Goal: Task Accomplishment & Management: Complete application form

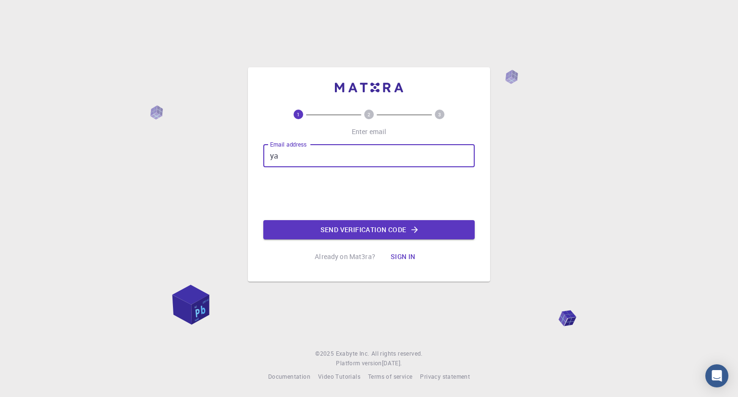
type input "y"
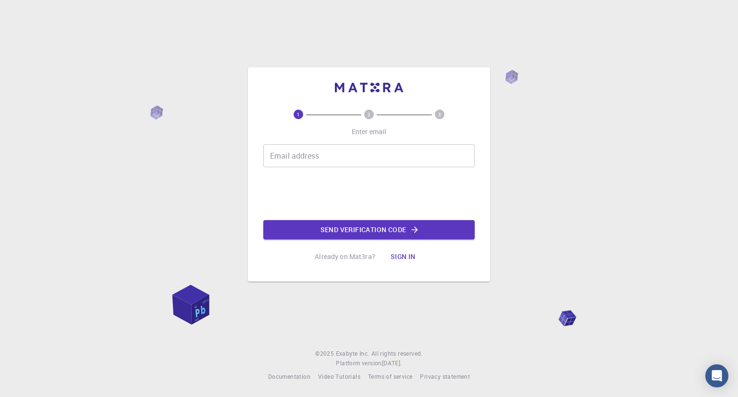
click at [373, 110] on icon "2" at bounding box center [369, 115] width 10 height 10
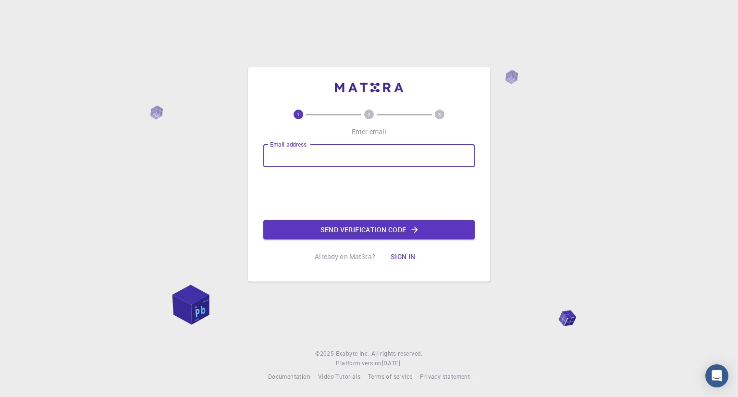
click at [298, 160] on input "Email address" at bounding box center [368, 155] width 211 height 23
type input "[EMAIL_ADDRESS][PERSON_NAME][DOMAIN_NAME]"
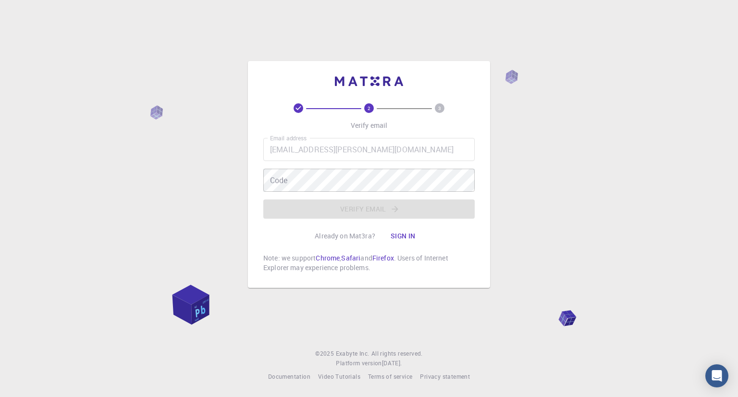
click at [305, 195] on div "Email address [EMAIL_ADDRESS][PERSON_NAME][DOMAIN_NAME] Email address Code Code…" at bounding box center [368, 178] width 211 height 81
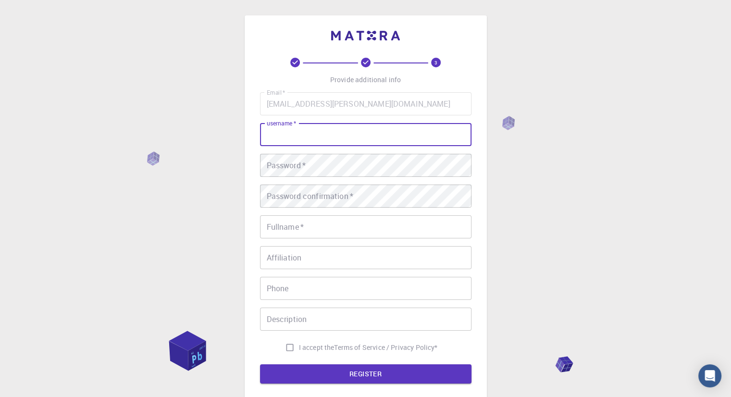
click at [357, 145] on input "username   *" at bounding box center [365, 134] width 211 height 23
type input "y"
type input "Yash2403"
click at [260, 364] on button "REGISTER" at bounding box center [365, 373] width 211 height 19
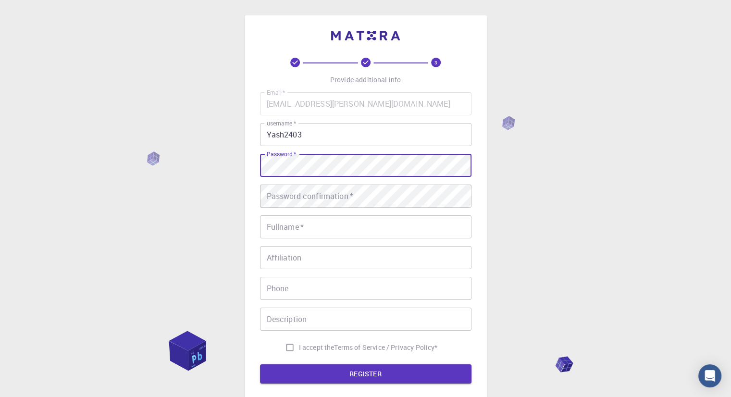
click at [260, 364] on button "REGISTER" at bounding box center [365, 373] width 211 height 19
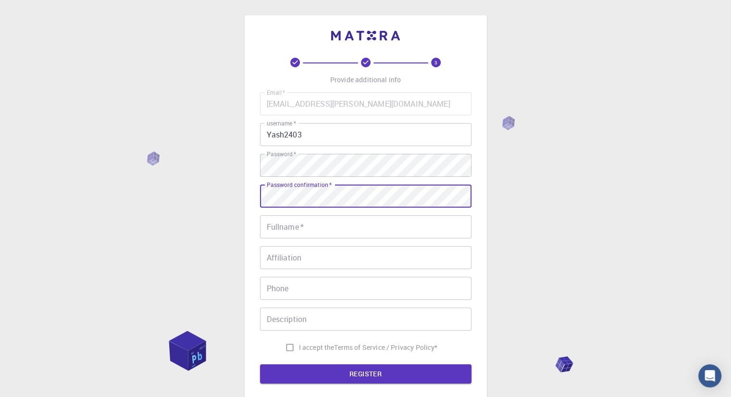
click at [260, 364] on button "REGISTER" at bounding box center [365, 373] width 211 height 19
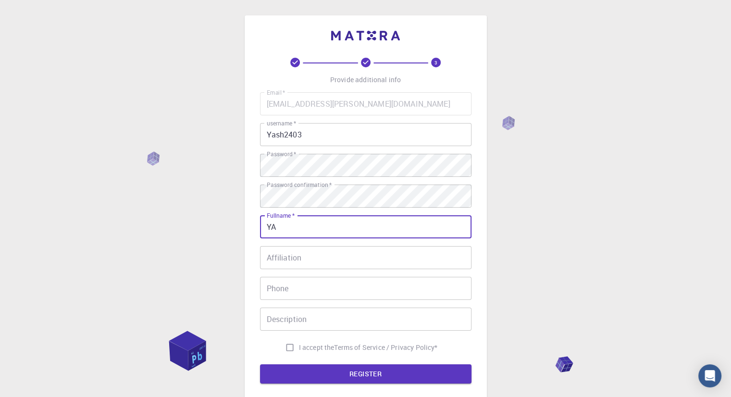
type input "Y"
type input "[PERSON_NAME]"
click at [260, 364] on button "REGISTER" at bounding box center [365, 373] width 211 height 19
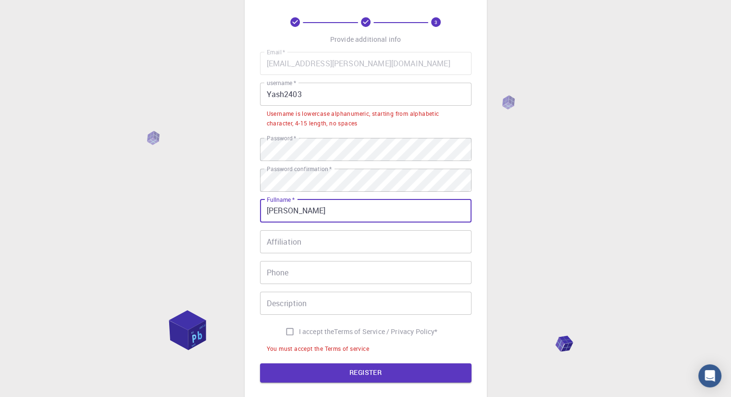
scroll to position [41, 0]
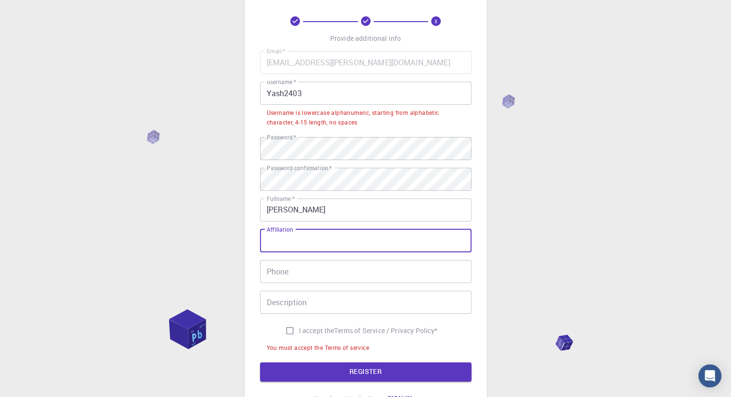
click at [305, 247] on input "Affiliation" at bounding box center [365, 240] width 211 height 23
click at [287, 326] on input "I accept the Terms of Service / Privacy Policy *" at bounding box center [290, 331] width 18 height 18
checkbox input "true"
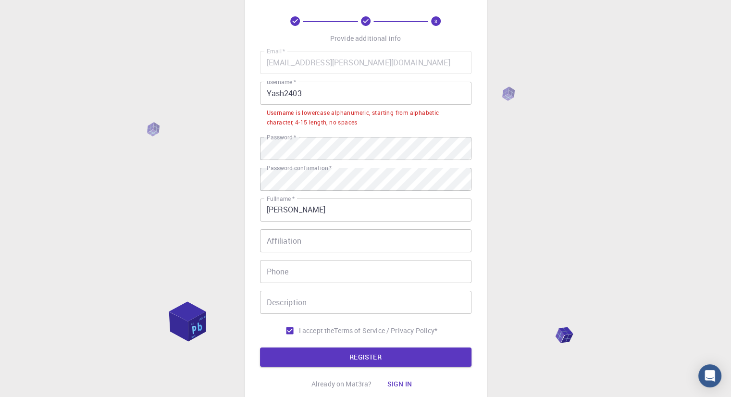
click at [308, 105] on li "Username is lowercase alphanumeric, starting from alphabetic character, 4-15 le…" at bounding box center [365, 117] width 211 height 25
click at [308, 93] on input "Yash2403" at bounding box center [365, 93] width 211 height 23
type input "Yash2403"
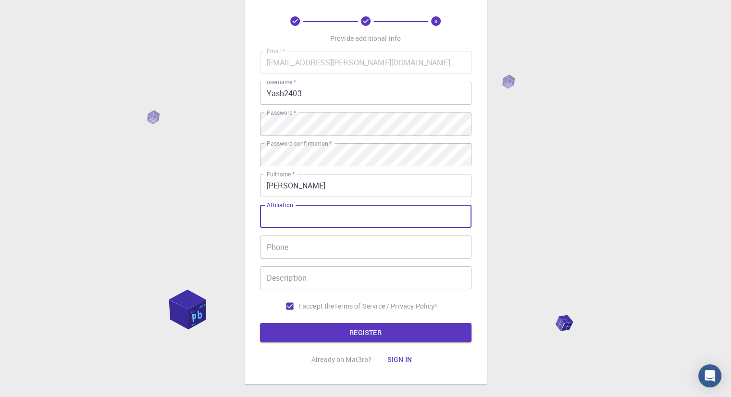
click at [300, 224] on input "Affiliation" at bounding box center [365, 216] width 211 height 23
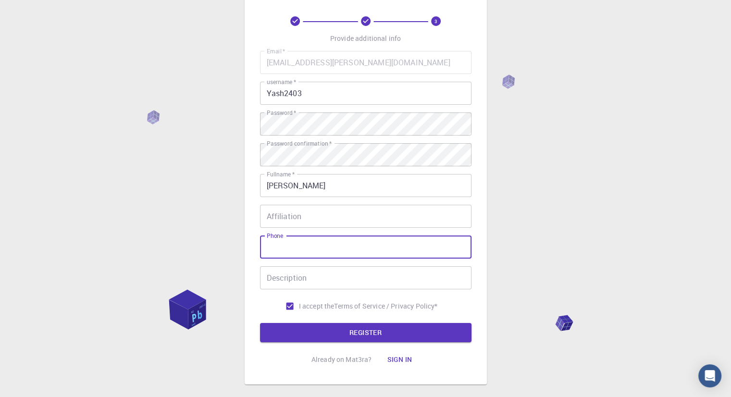
click at [290, 253] on input "Phone" at bounding box center [365, 246] width 211 height 23
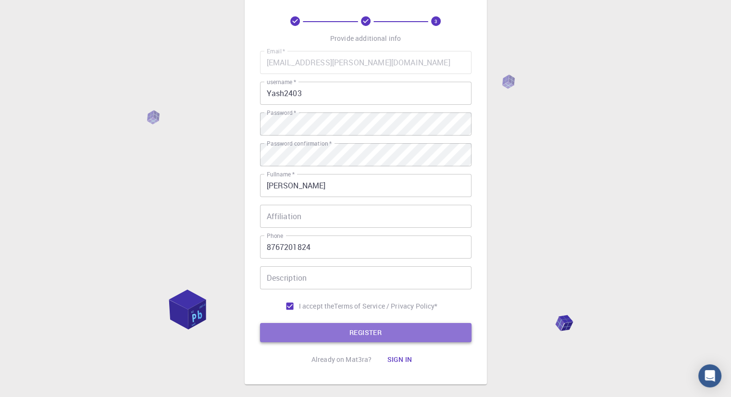
click at [311, 339] on button "REGISTER" at bounding box center [365, 332] width 211 height 19
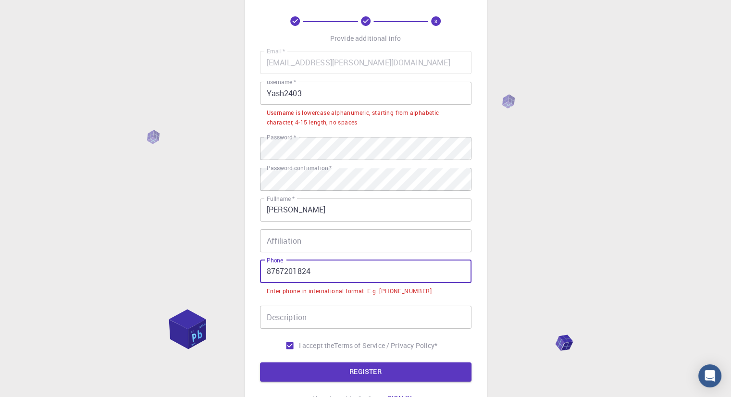
click at [264, 269] on input "8767201824" at bounding box center [365, 271] width 211 height 23
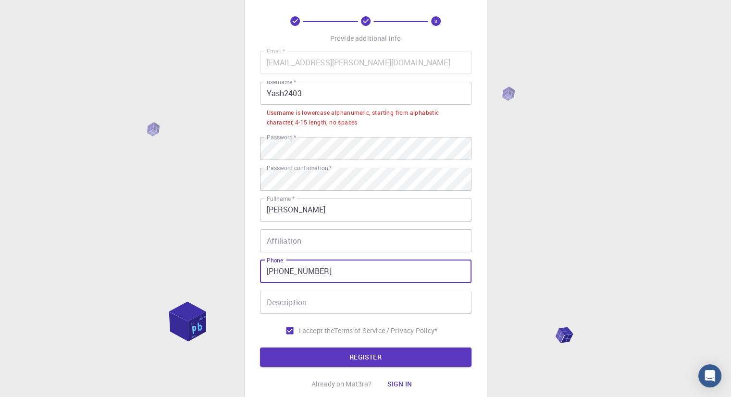
type input "[PHONE_NUMBER]"
click at [260, 347] on button "REGISTER" at bounding box center [365, 356] width 211 height 19
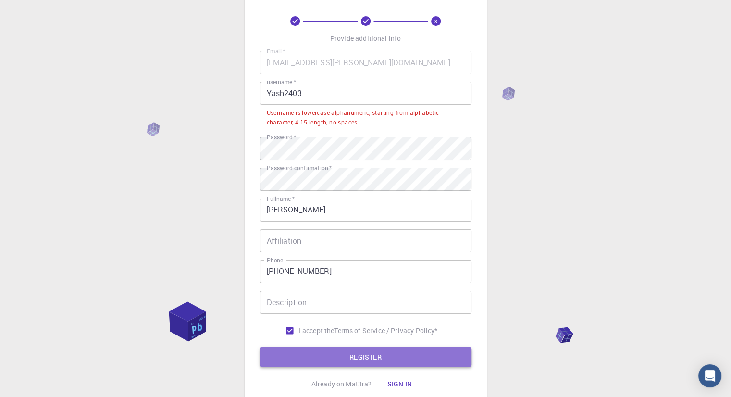
click at [325, 356] on button "REGISTER" at bounding box center [365, 356] width 211 height 19
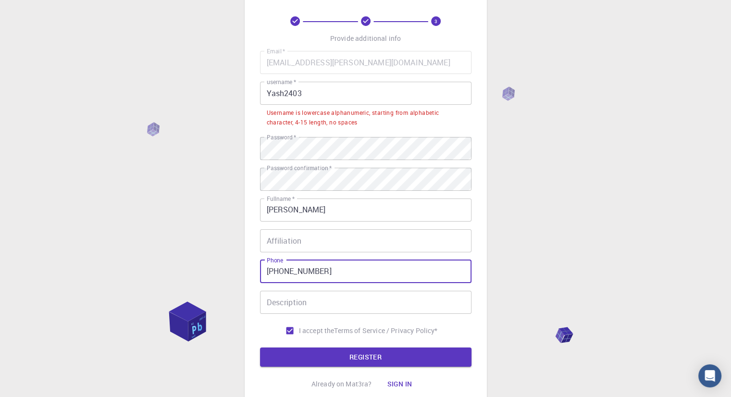
click at [342, 281] on input "[PHONE_NUMBER]" at bounding box center [365, 271] width 211 height 23
click at [322, 350] on button "REGISTER" at bounding box center [365, 356] width 211 height 19
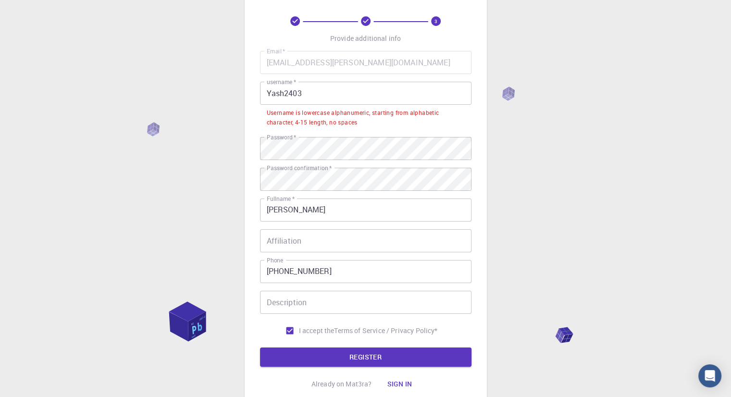
click at [306, 92] on input "Yash2403" at bounding box center [365, 93] width 211 height 23
click at [285, 93] on input "Yash2403" at bounding box center [365, 93] width 211 height 23
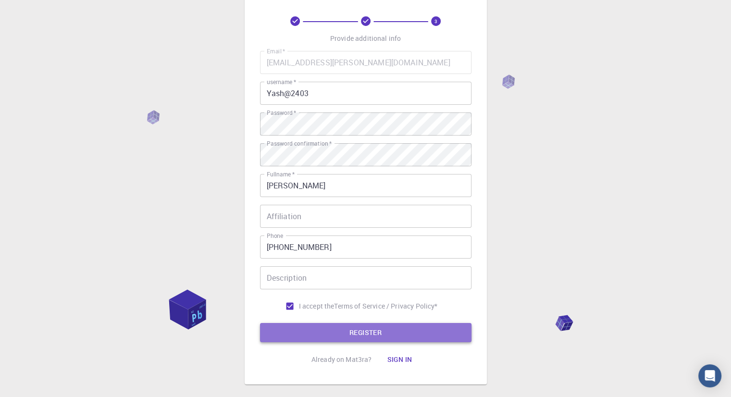
click at [313, 329] on button "REGISTER" at bounding box center [365, 332] width 211 height 19
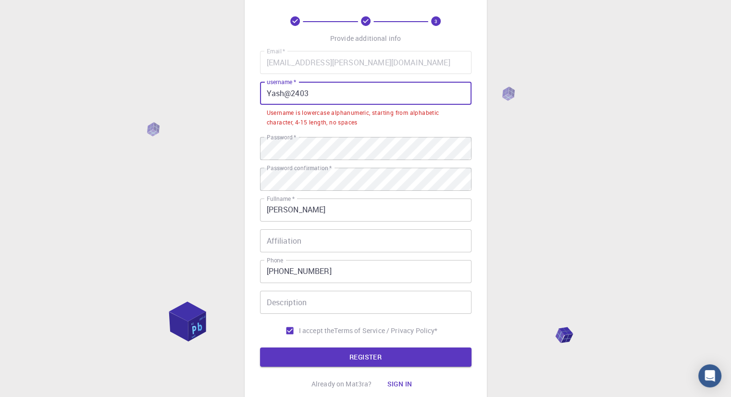
click at [313, 94] on input "Yash@2403" at bounding box center [365, 93] width 211 height 23
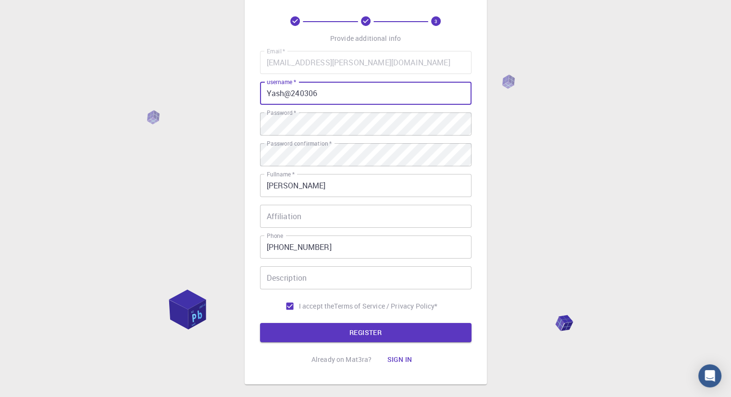
click at [260, 323] on button "REGISTER" at bounding box center [365, 332] width 211 height 19
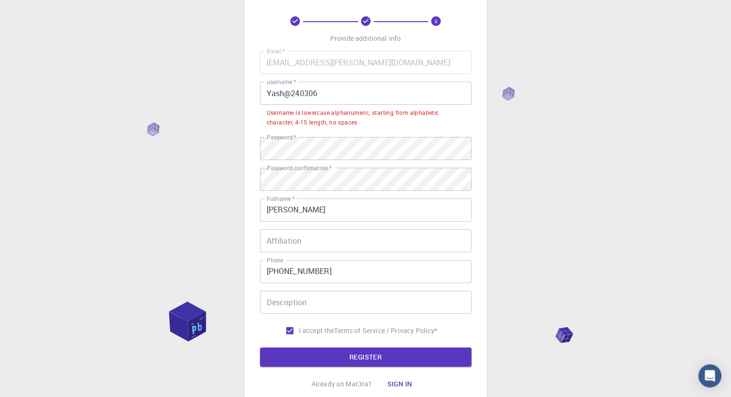
click at [345, 368] on div "3 Provide additional info Email   * [EMAIL_ADDRESS][PERSON_NAME][DOMAIN_NAME] E…" at bounding box center [365, 204] width 211 height 377
click at [323, 103] on input "Yash@240306" at bounding box center [365, 93] width 211 height 23
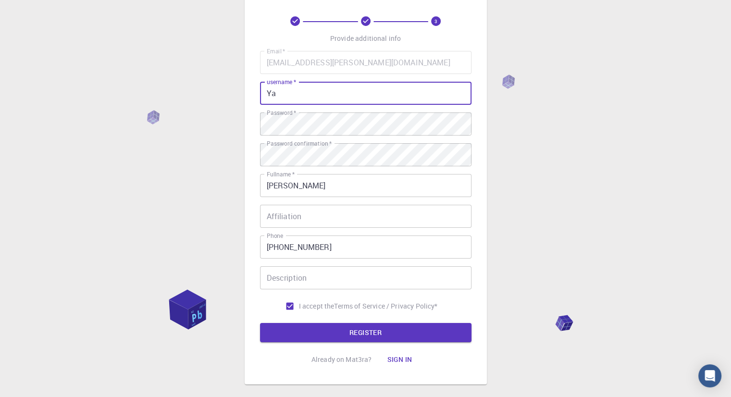
type input "Y"
click at [260, 323] on button "REGISTER" at bounding box center [365, 332] width 211 height 19
type input "Y"
click at [260, 323] on button "REGISTER" at bounding box center [365, 332] width 211 height 19
type input "Y"
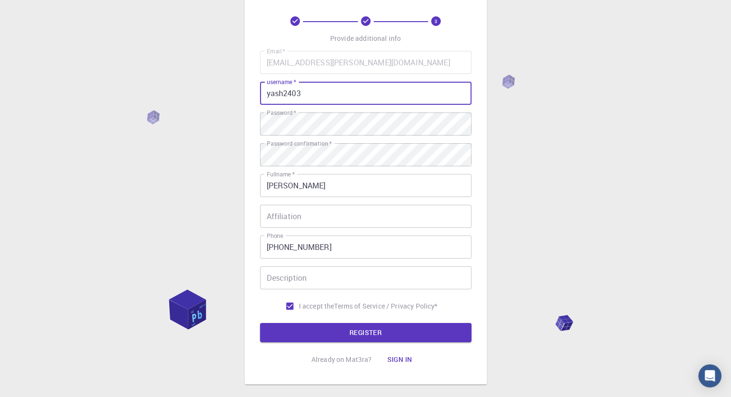
type input "yash2403"
click at [260, 323] on button "REGISTER" at bounding box center [365, 332] width 211 height 19
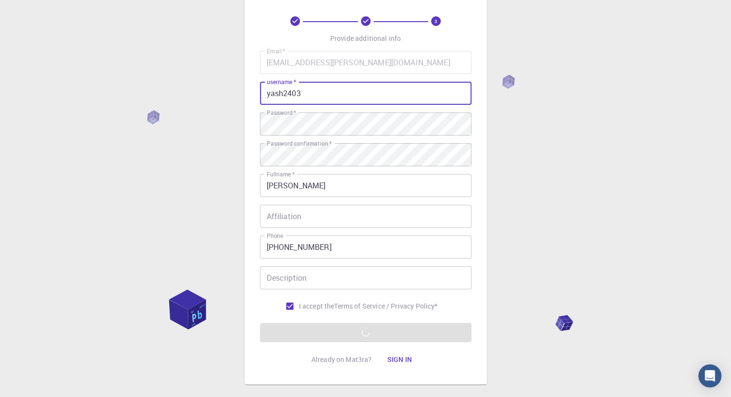
scroll to position [92, 0]
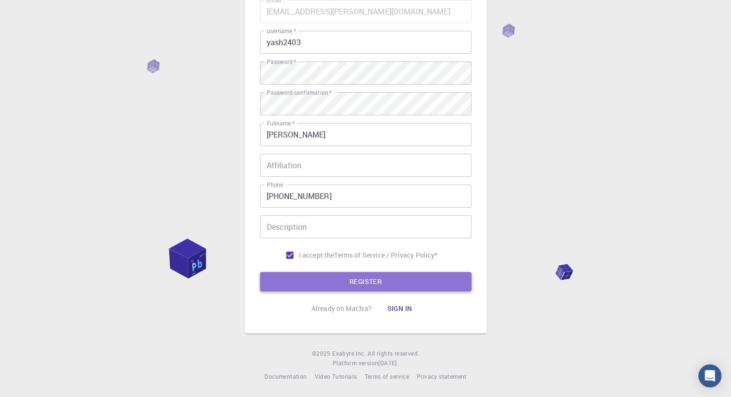
click at [446, 279] on button "REGISTER" at bounding box center [365, 281] width 211 height 19
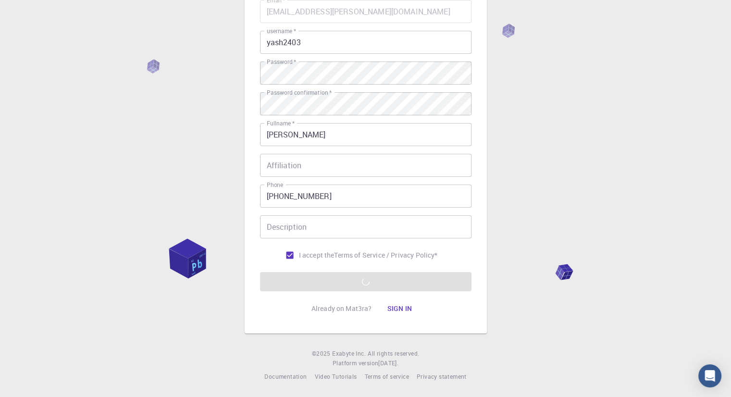
scroll to position [0, 0]
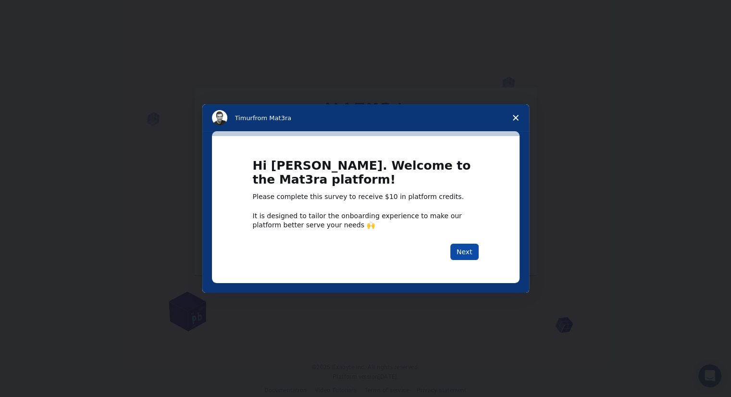
click at [462, 247] on button "Next" at bounding box center [464, 252] width 28 height 16
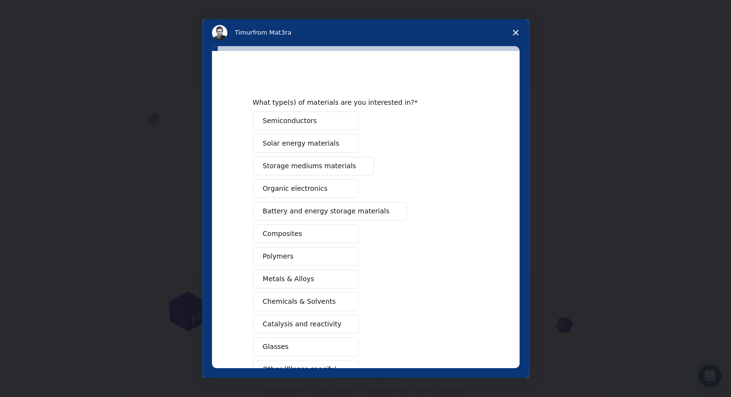
click at [513, 34] on polygon "Close survey" at bounding box center [516, 33] width 6 height 6
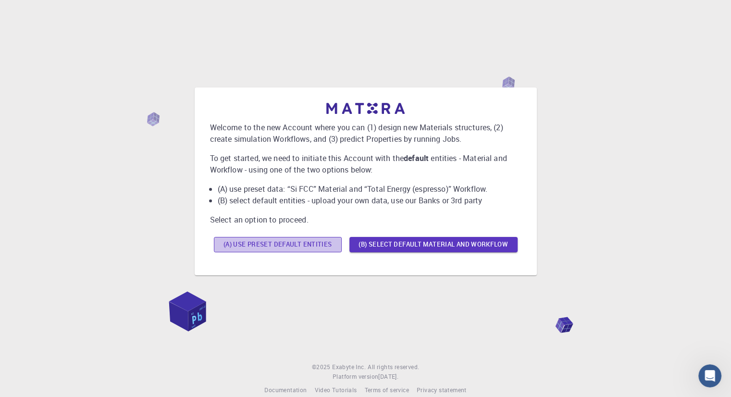
click at [340, 242] on button "(A) Use preset default entities" at bounding box center [278, 244] width 128 height 15
